Goal: Find specific page/section: Locate a particular part of the current website

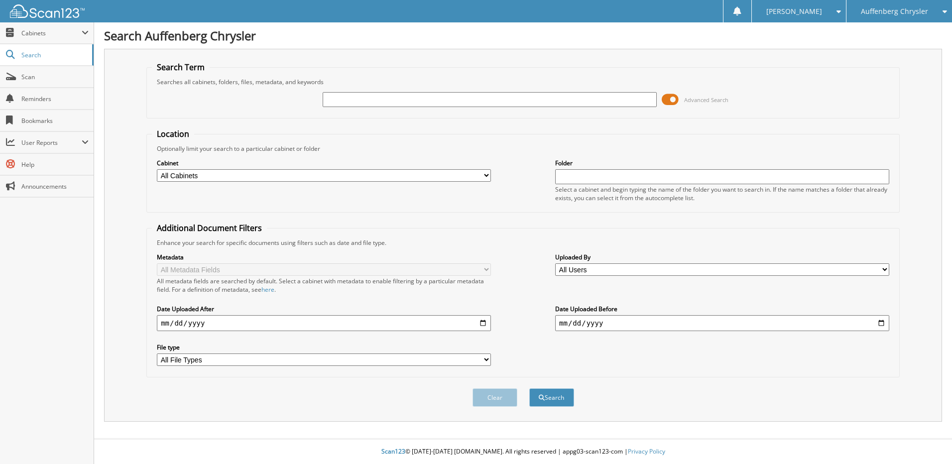
click at [376, 98] on input "text" at bounding box center [490, 99] width 334 height 15
type input "240350"
click at [529, 388] on button "Search" at bounding box center [551, 397] width 45 height 18
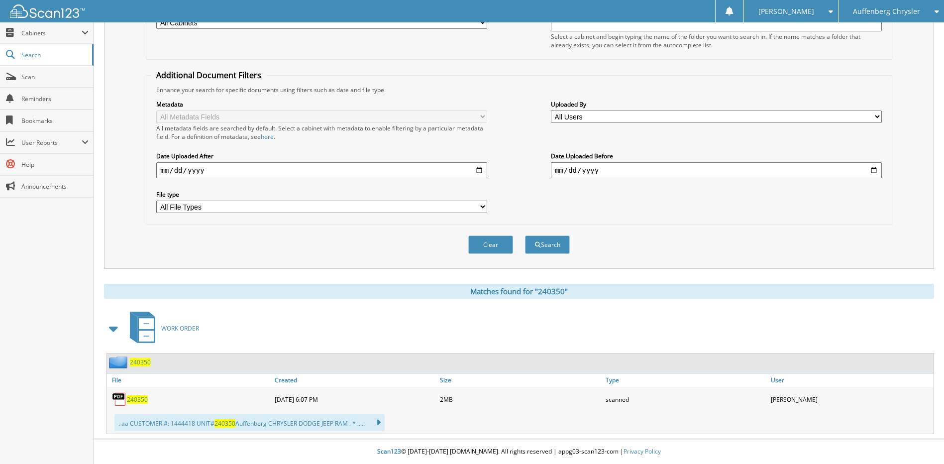
click at [135, 400] on span "240350" at bounding box center [137, 399] width 21 height 8
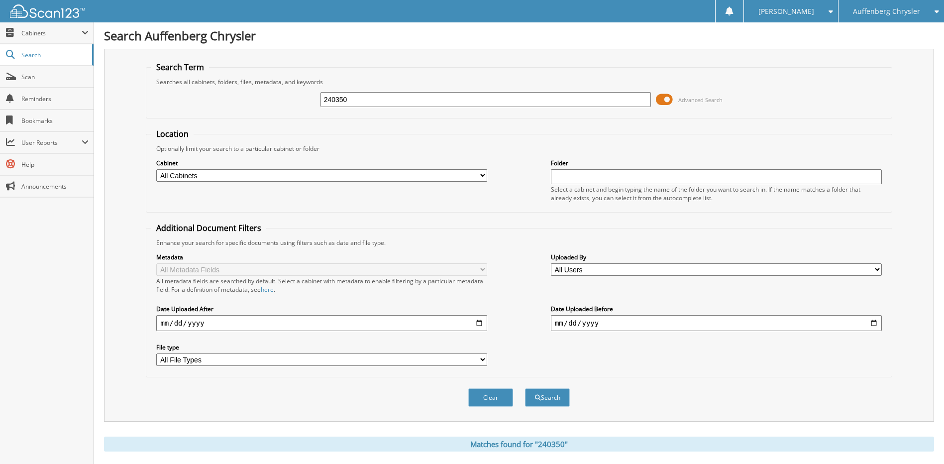
click at [364, 105] on input "240350" at bounding box center [486, 99] width 331 height 15
drag, startPoint x: 364, startPoint y: 105, endPoint x: 364, endPoint y: 111, distance: 6.5
click at [364, 110] on div "240350 Advanced Search" at bounding box center [518, 99] width 735 height 27
type input "230930"
click at [525, 388] on button "Search" at bounding box center [547, 397] width 45 height 18
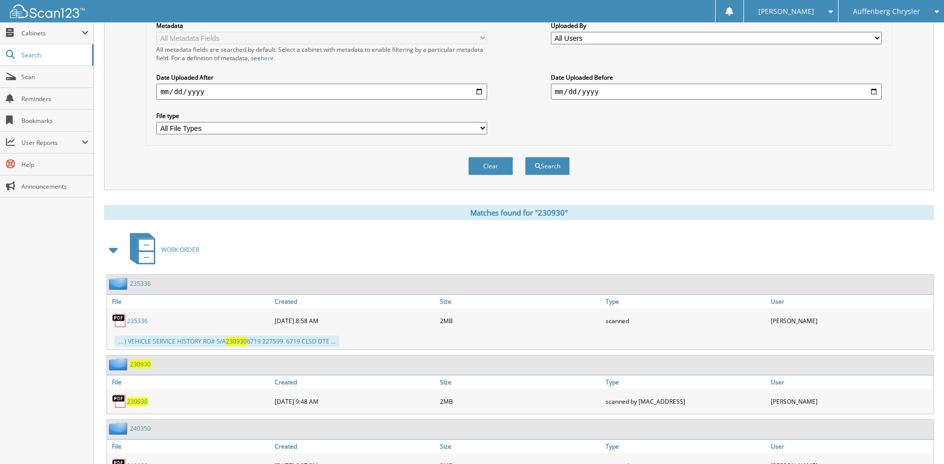
scroll to position [293, 0]
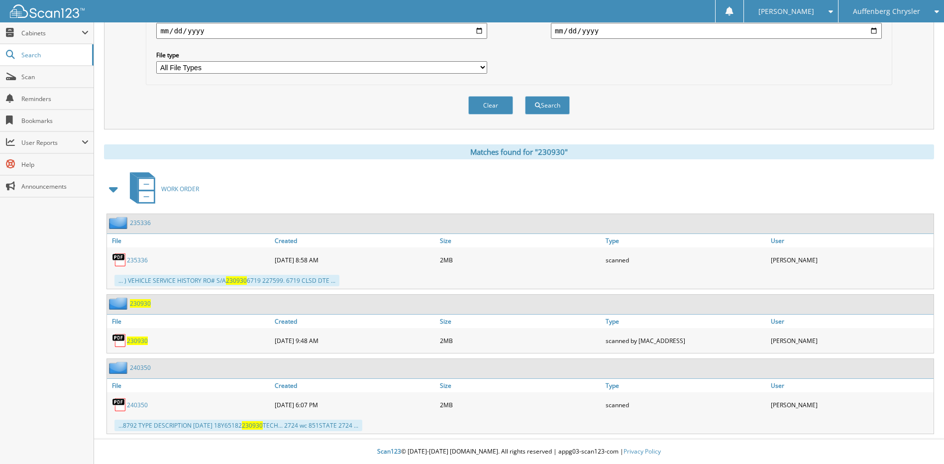
click at [139, 339] on span "230930" at bounding box center [137, 340] width 21 height 8
